Goal: Find specific page/section: Find specific page/section

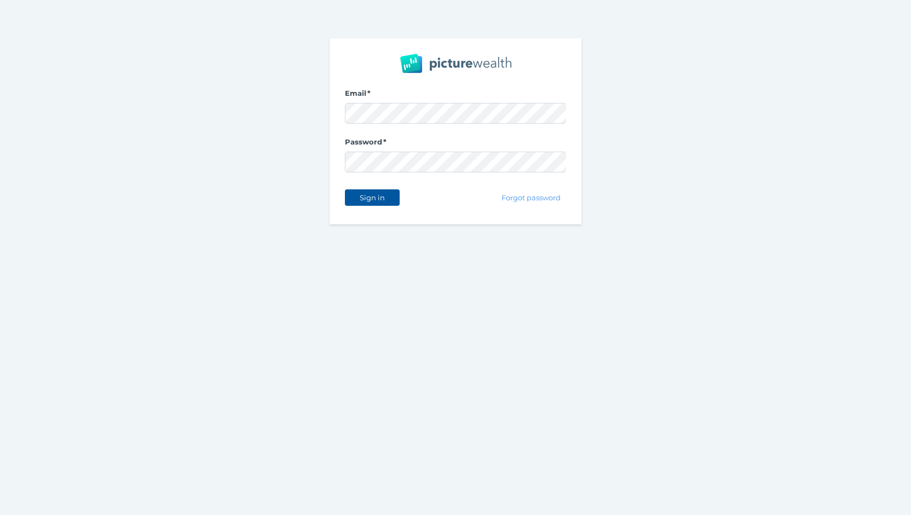
click at [378, 198] on span "Sign in" at bounding box center [372, 197] width 34 height 9
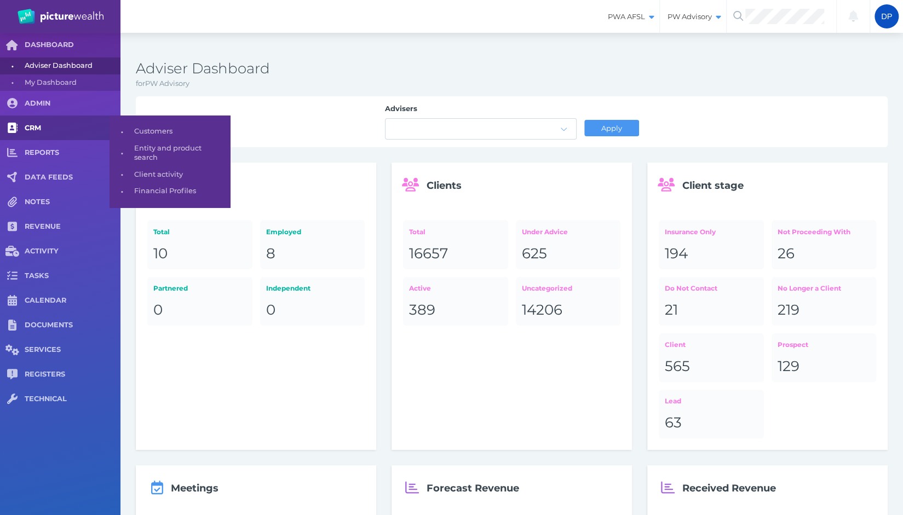
click at [32, 127] on span "CRM" at bounding box center [73, 128] width 96 height 9
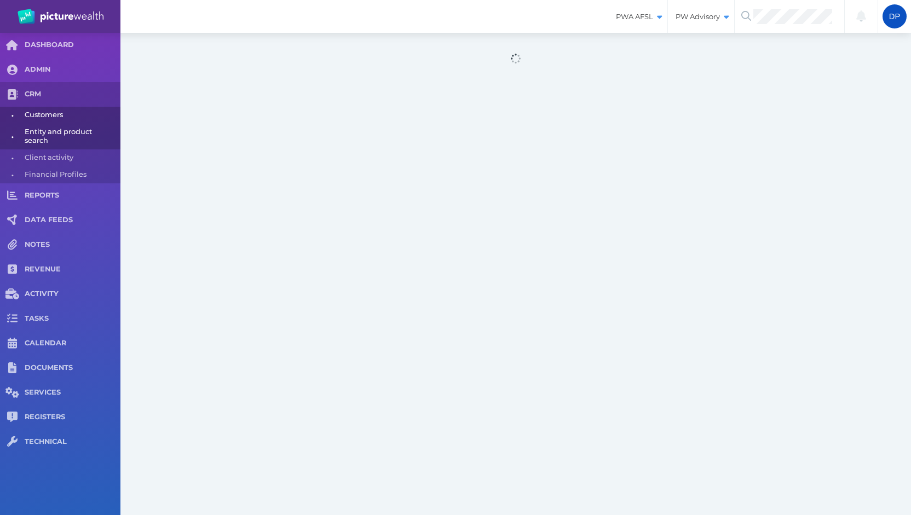
select select "25"
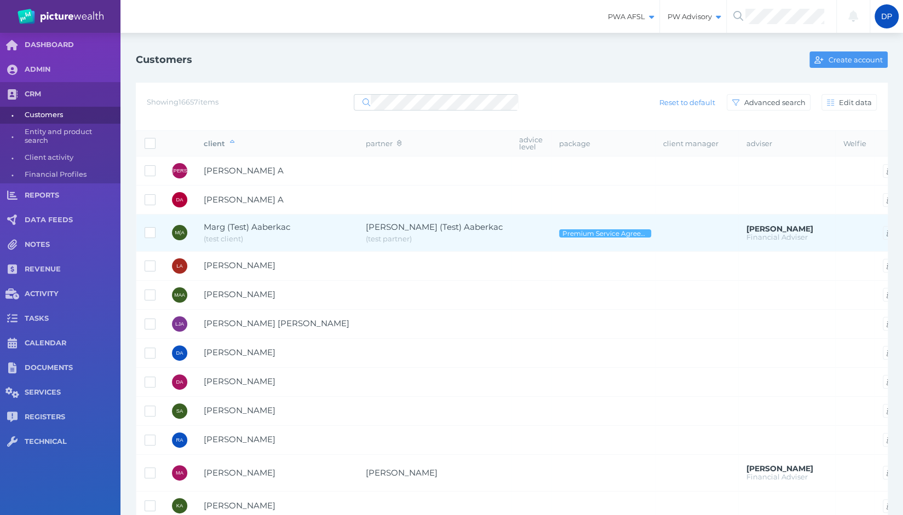
click at [247, 235] on span "( test client )" at bounding box center [277, 239] width 146 height 11
